Goal: Information Seeking & Learning: Check status

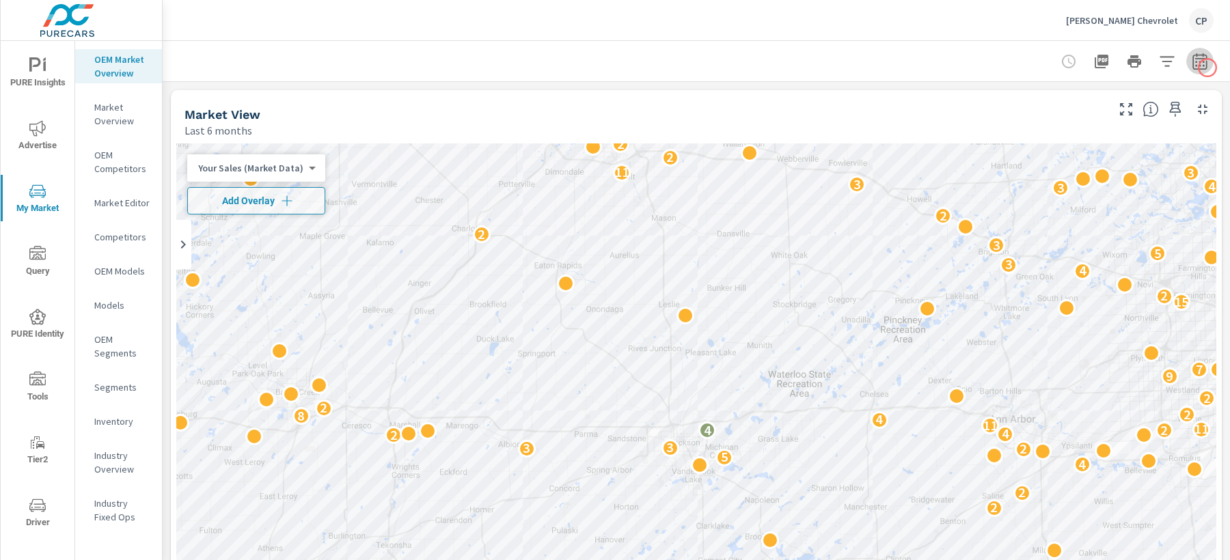
click at [1207, 68] on icon "button" at bounding box center [1199, 61] width 16 height 16
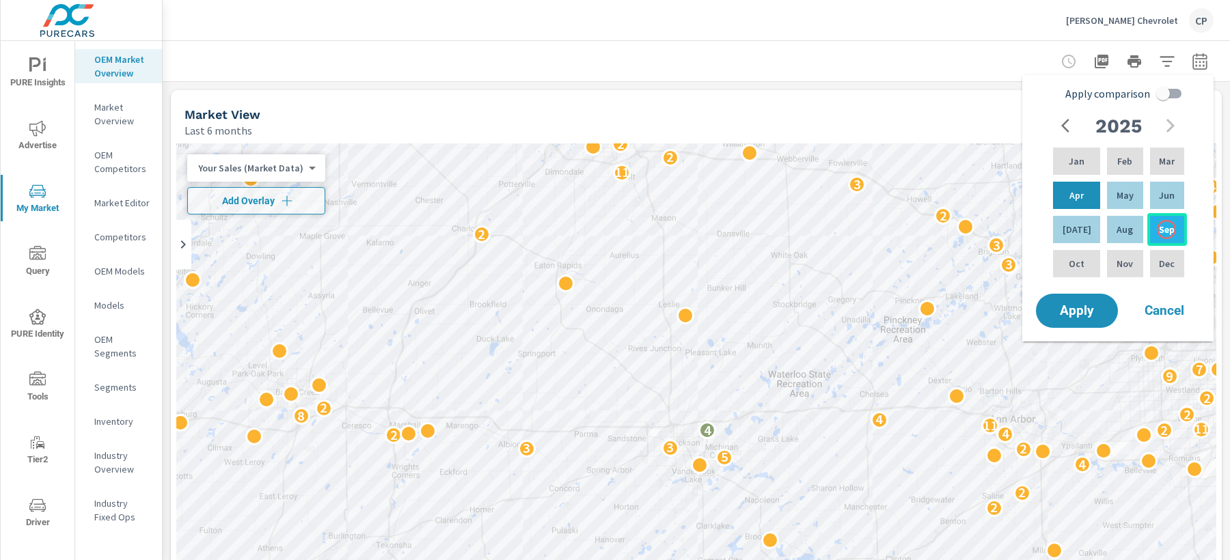
click at [1166, 230] on p "Sep" at bounding box center [1167, 230] width 16 height 14
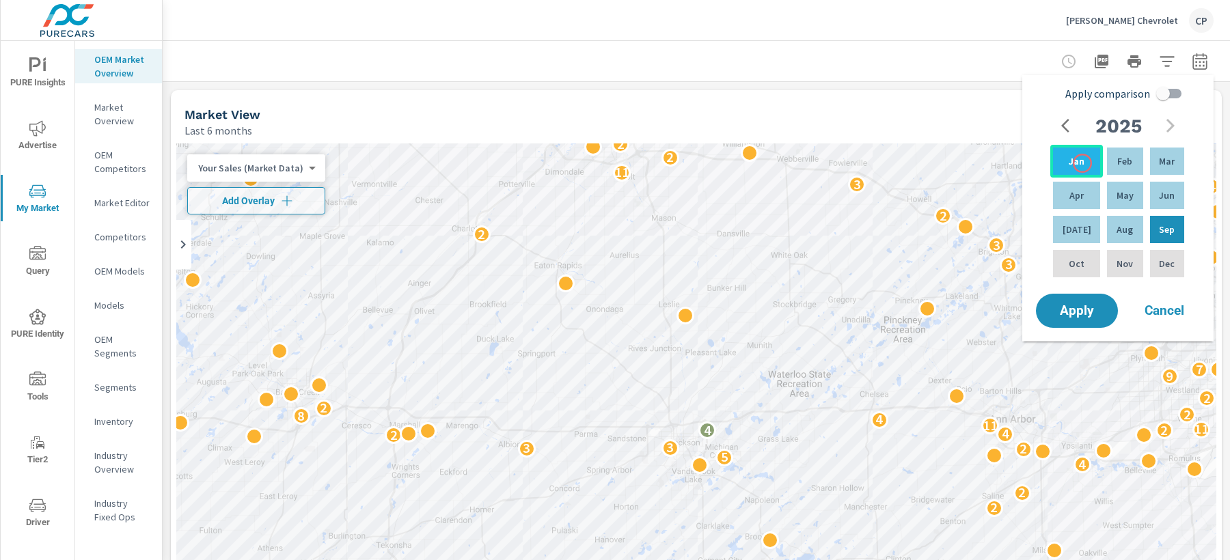
click at [1081, 163] on div "Jan" at bounding box center [1076, 161] width 53 height 33
click at [1176, 96] on input "Apply comparison" at bounding box center [1163, 94] width 78 height 26
checkbox input "true"
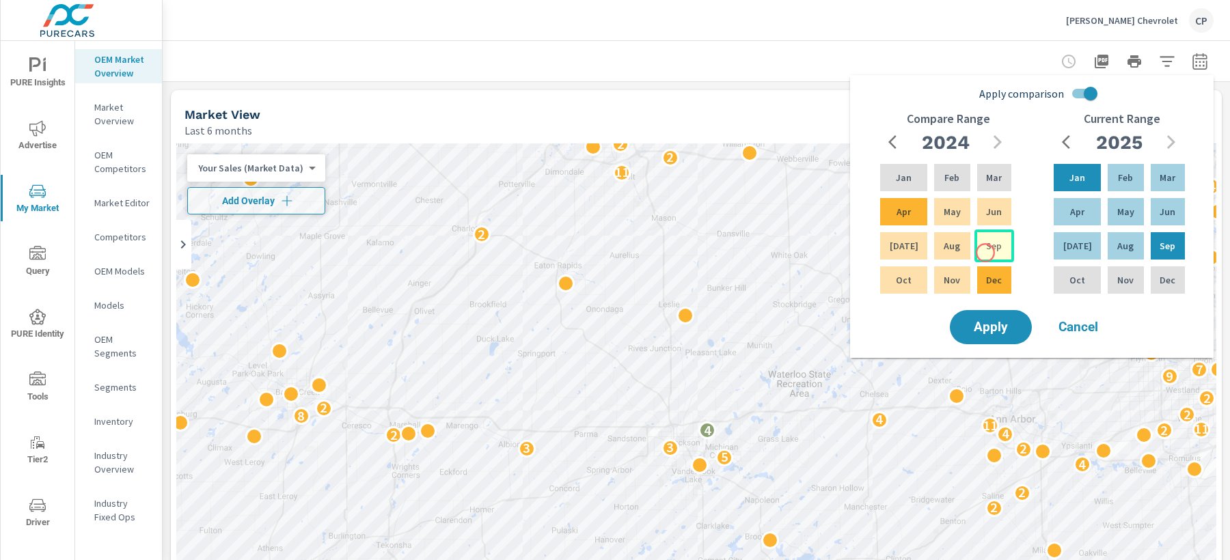
click at [986, 251] on p "Sep" at bounding box center [994, 246] width 16 height 14
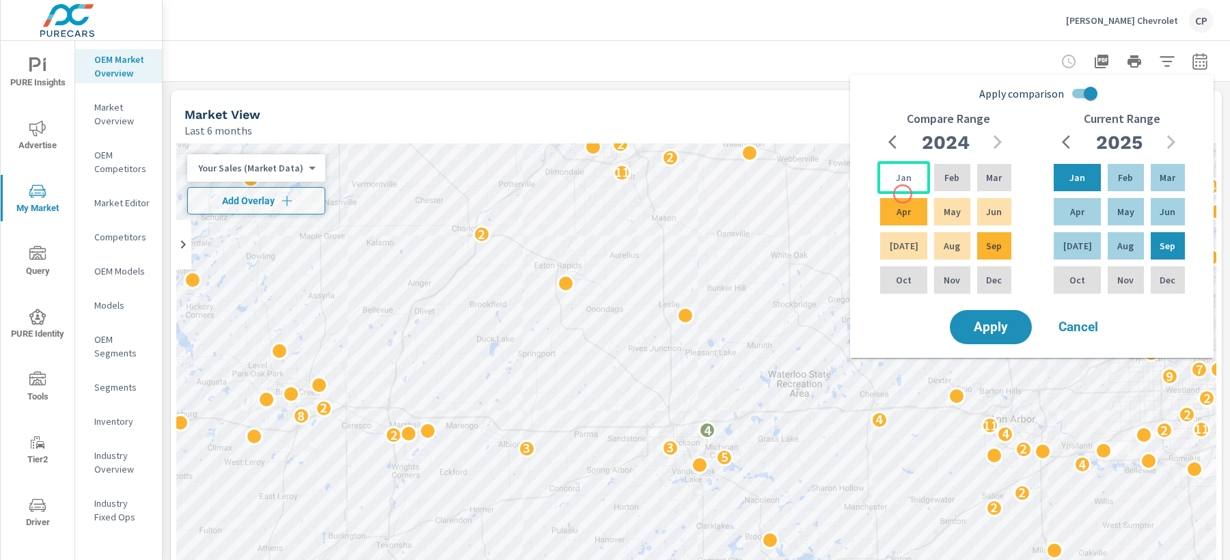
click at [897, 186] on div "Jan" at bounding box center [903, 177] width 53 height 33
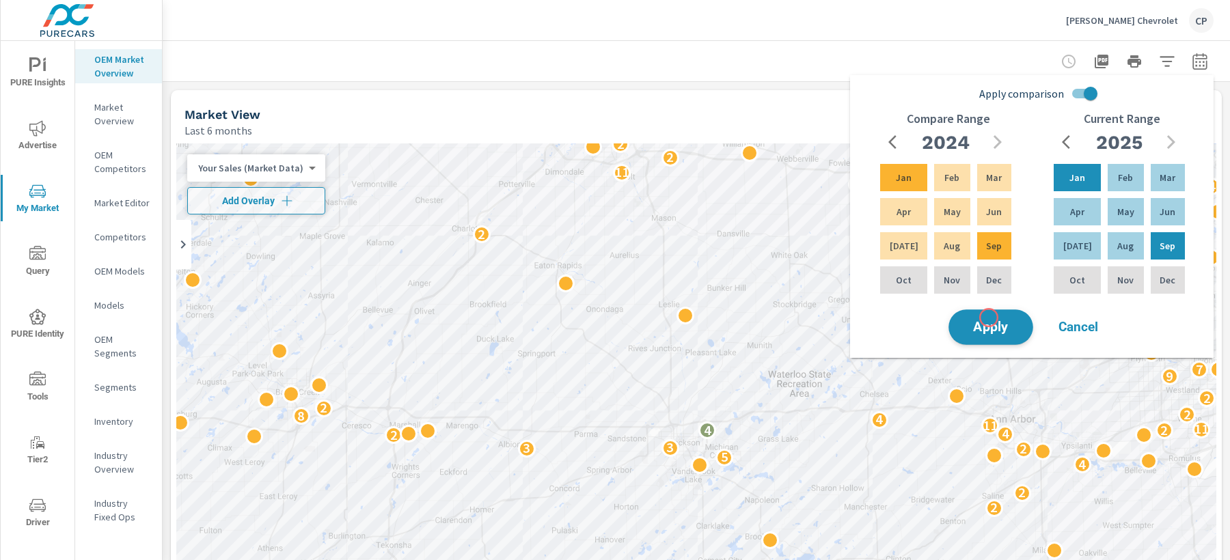
click at [989, 321] on span "Apply" at bounding box center [991, 327] width 56 height 13
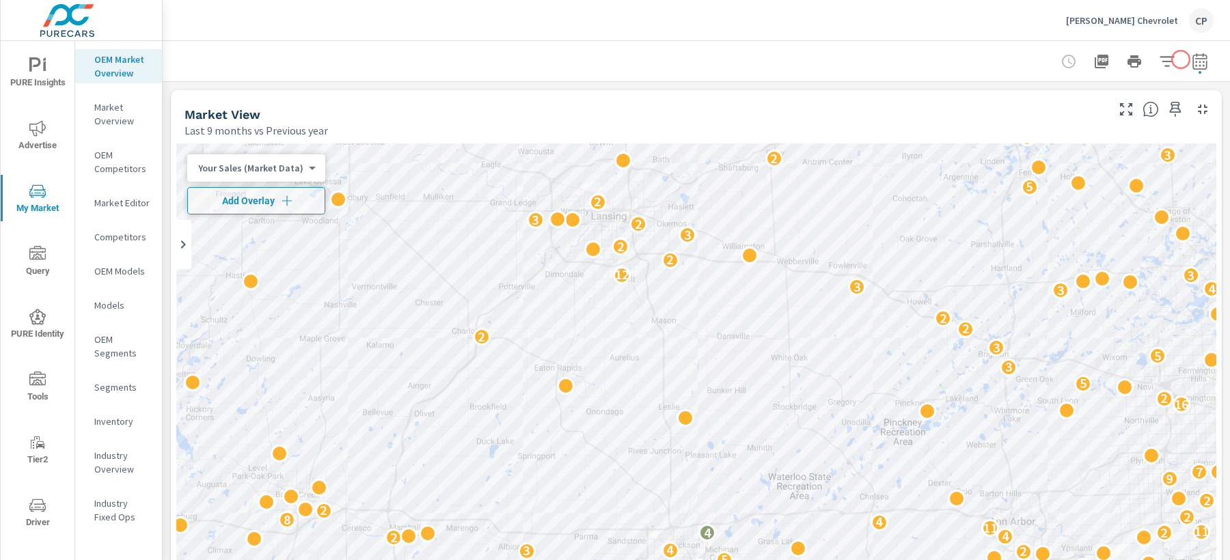
click at [1192, 57] on icon "button" at bounding box center [1199, 61] width 14 height 16
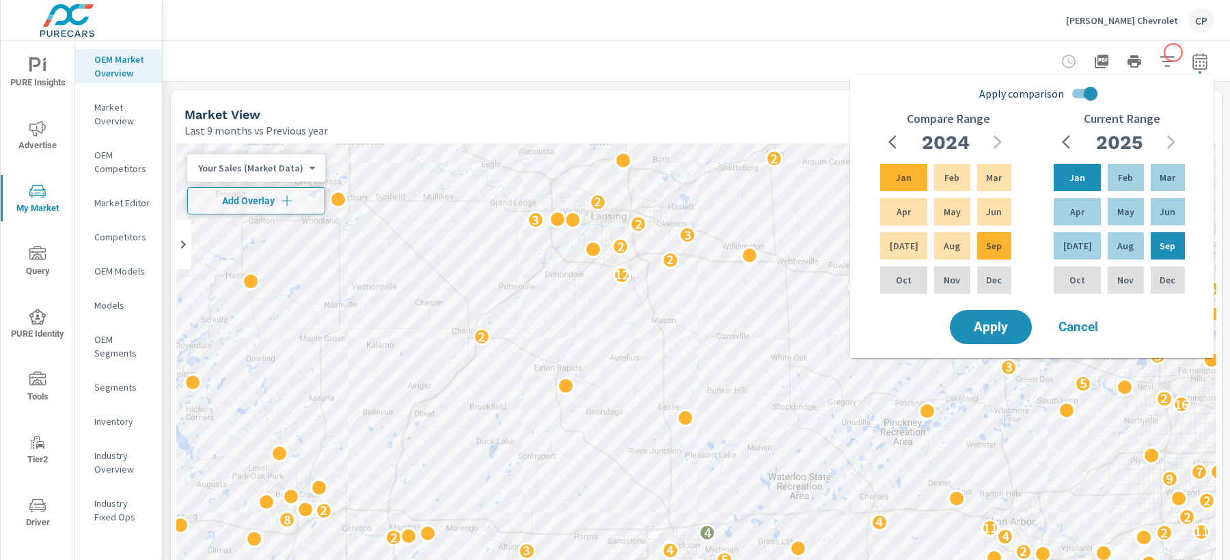
click at [1170, 57] on icon "button" at bounding box center [1166, 61] width 14 height 10
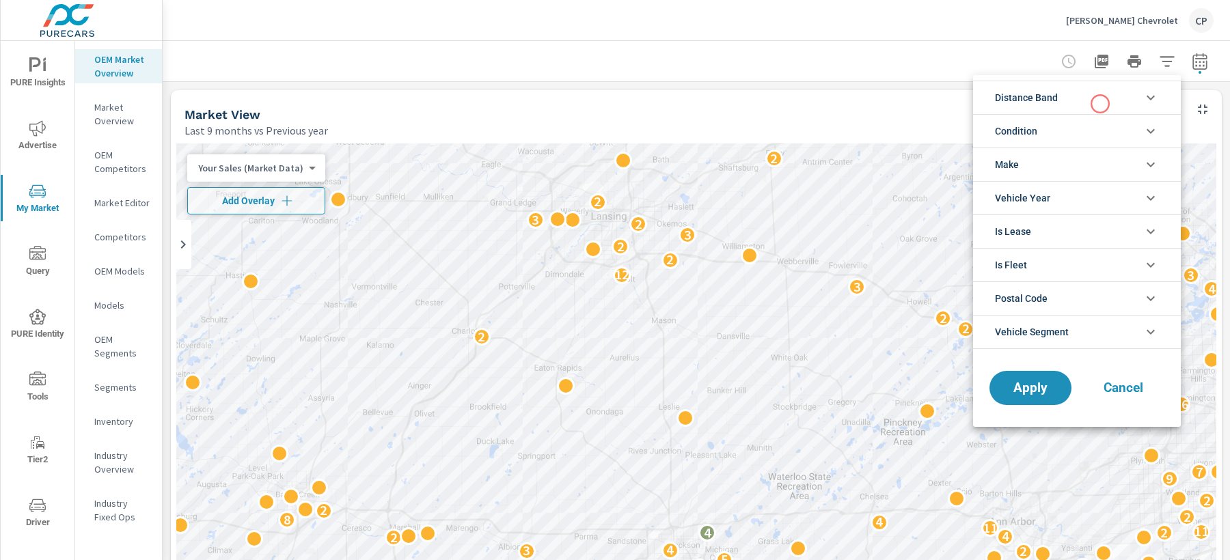
click at [1099, 102] on li "Distance Band" at bounding box center [1077, 97] width 208 height 33
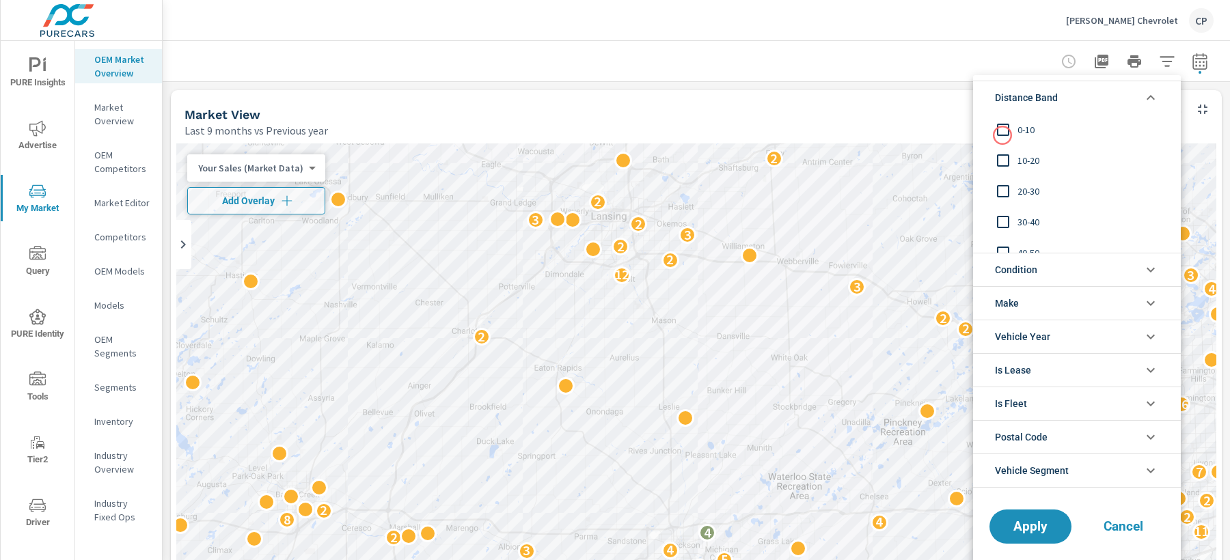
click at [1001, 135] on input "filter options" at bounding box center [1002, 129] width 29 height 29
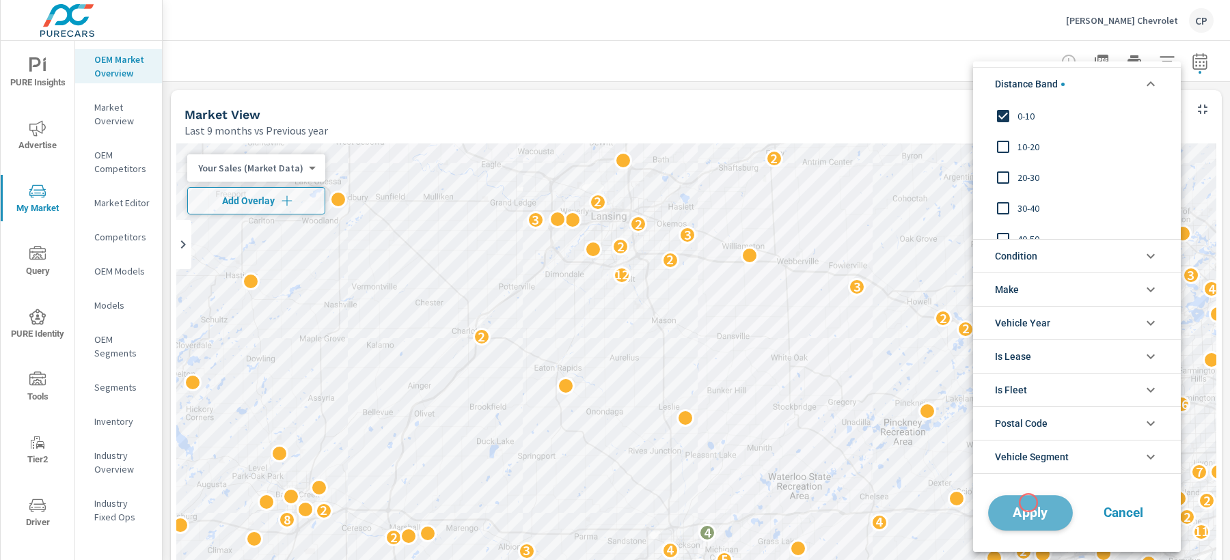
click at [1028, 506] on span "Apply" at bounding box center [1030, 512] width 56 height 13
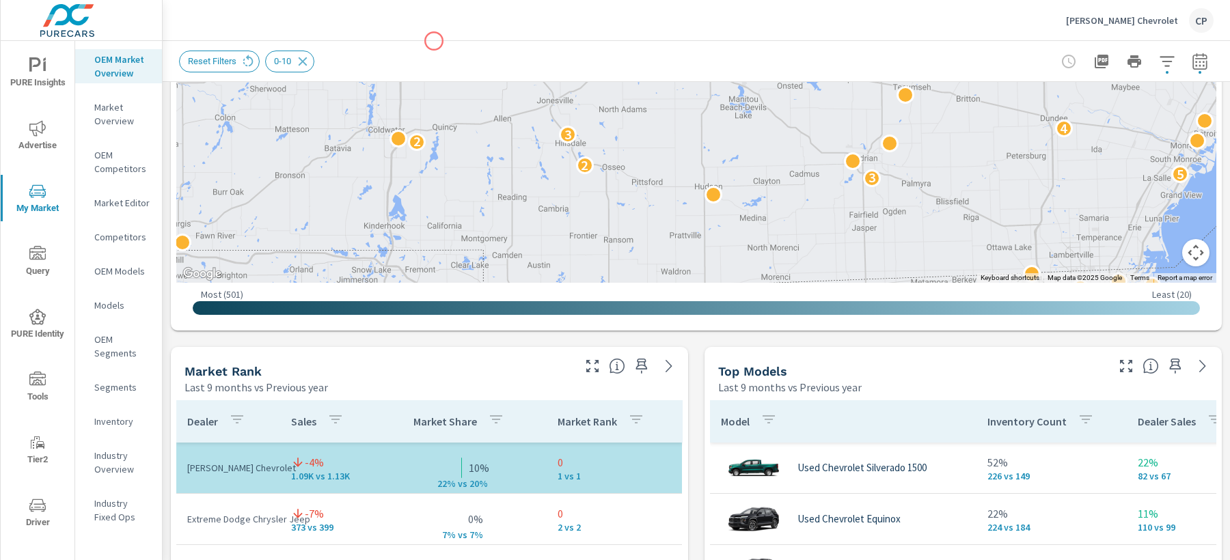
scroll to position [660, 0]
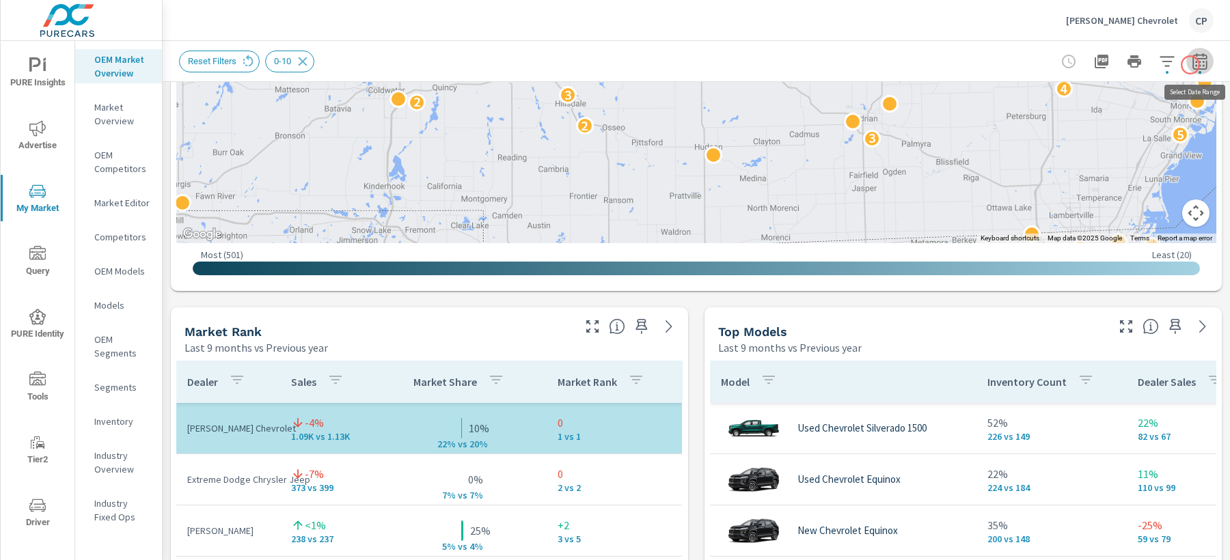
click at [1190, 65] on button "button" at bounding box center [1199, 61] width 27 height 27
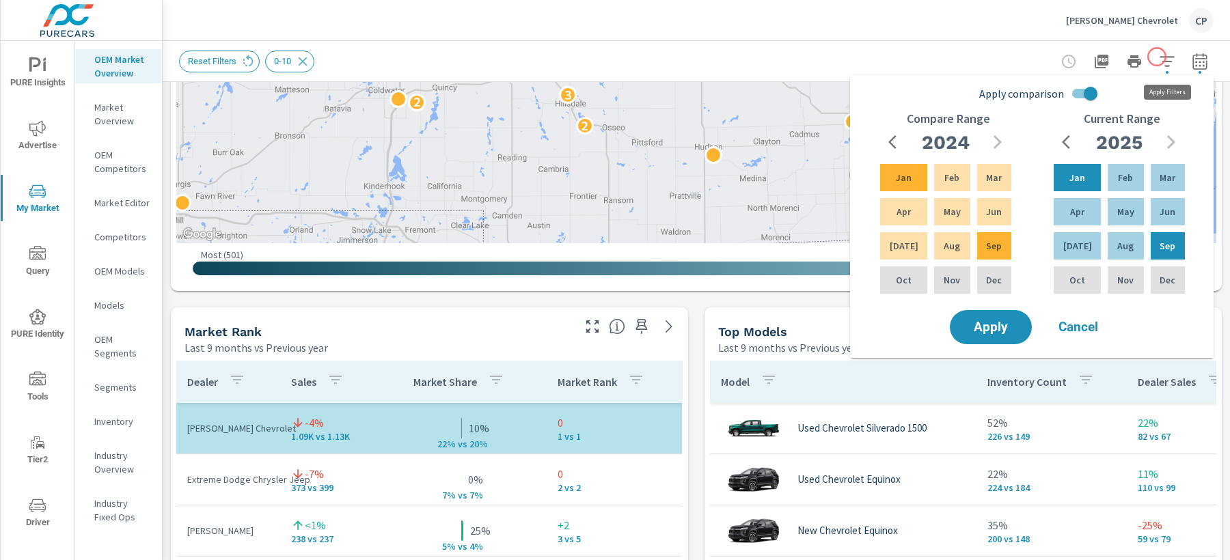
click at [1157, 57] on button "button" at bounding box center [1166, 61] width 27 height 27
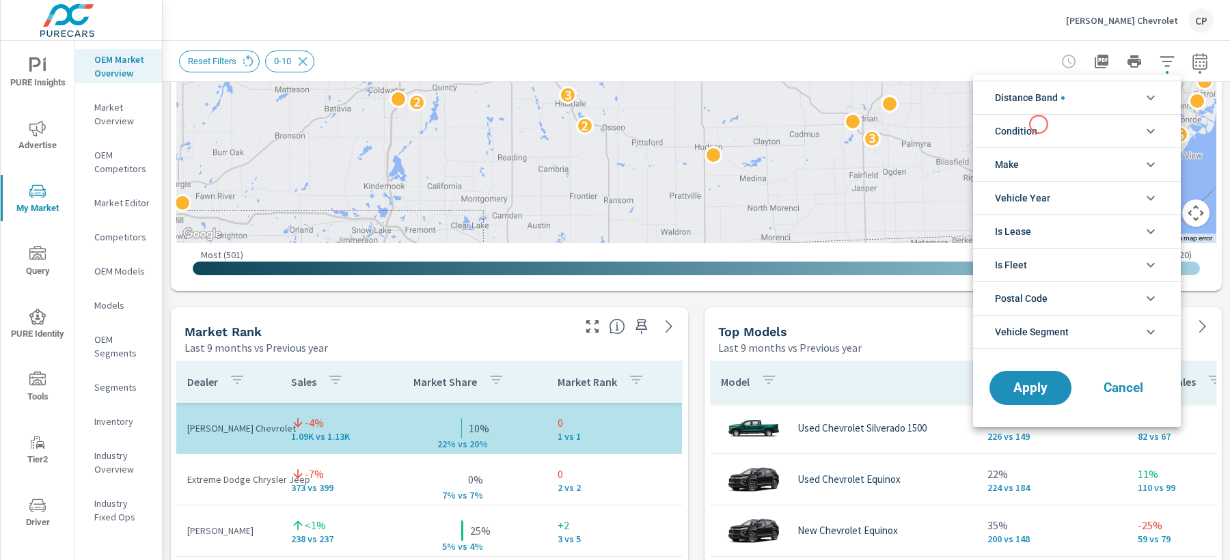
click at [1038, 124] on li "Condition" at bounding box center [1077, 130] width 208 height 33
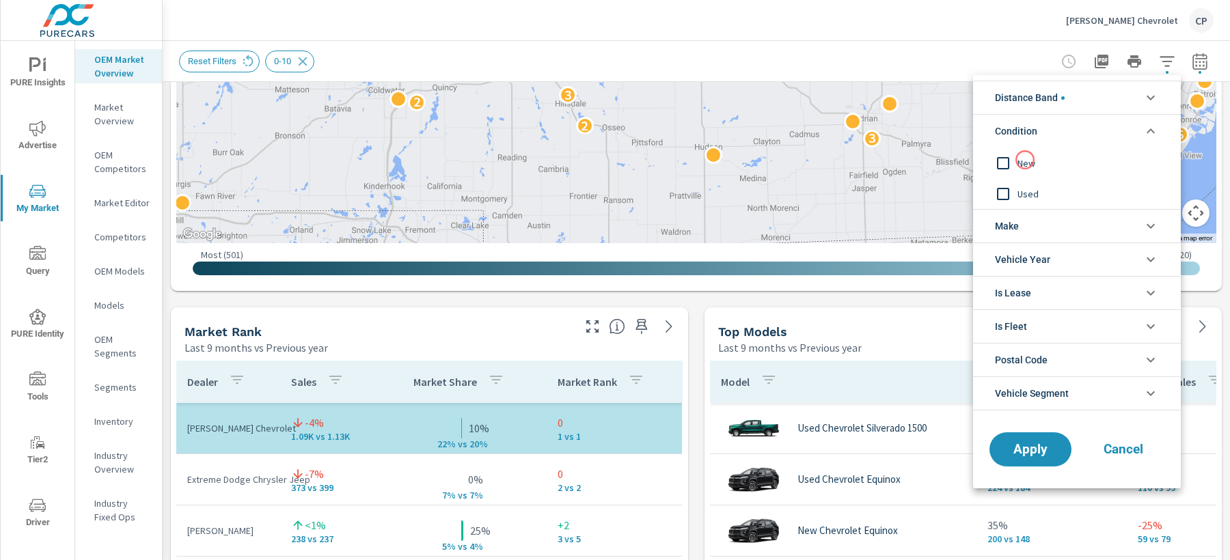
click at [1023, 167] on span "New" at bounding box center [1092, 163] width 150 height 16
click at [1015, 434] on button "Apply" at bounding box center [1030, 450] width 85 height 36
